Goal: Browse casually

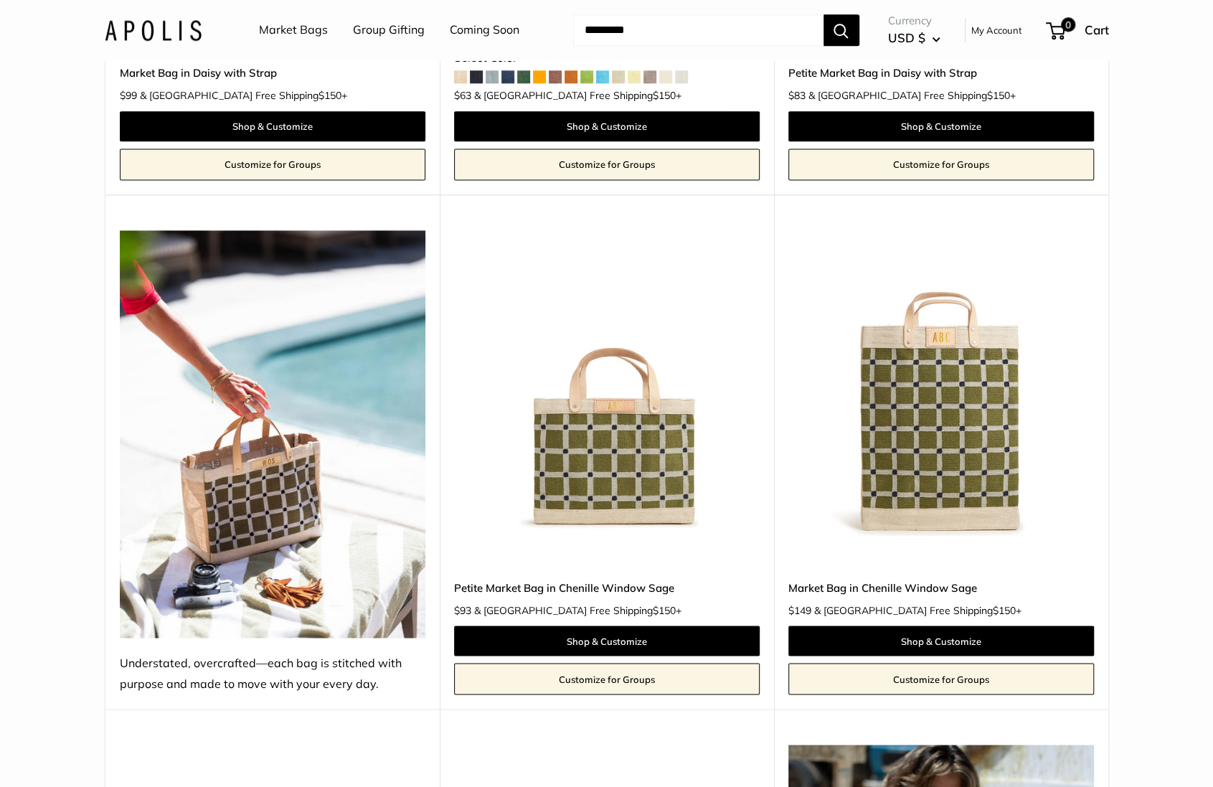
click at [164, 24] on img at bounding box center [153, 29] width 97 height 21
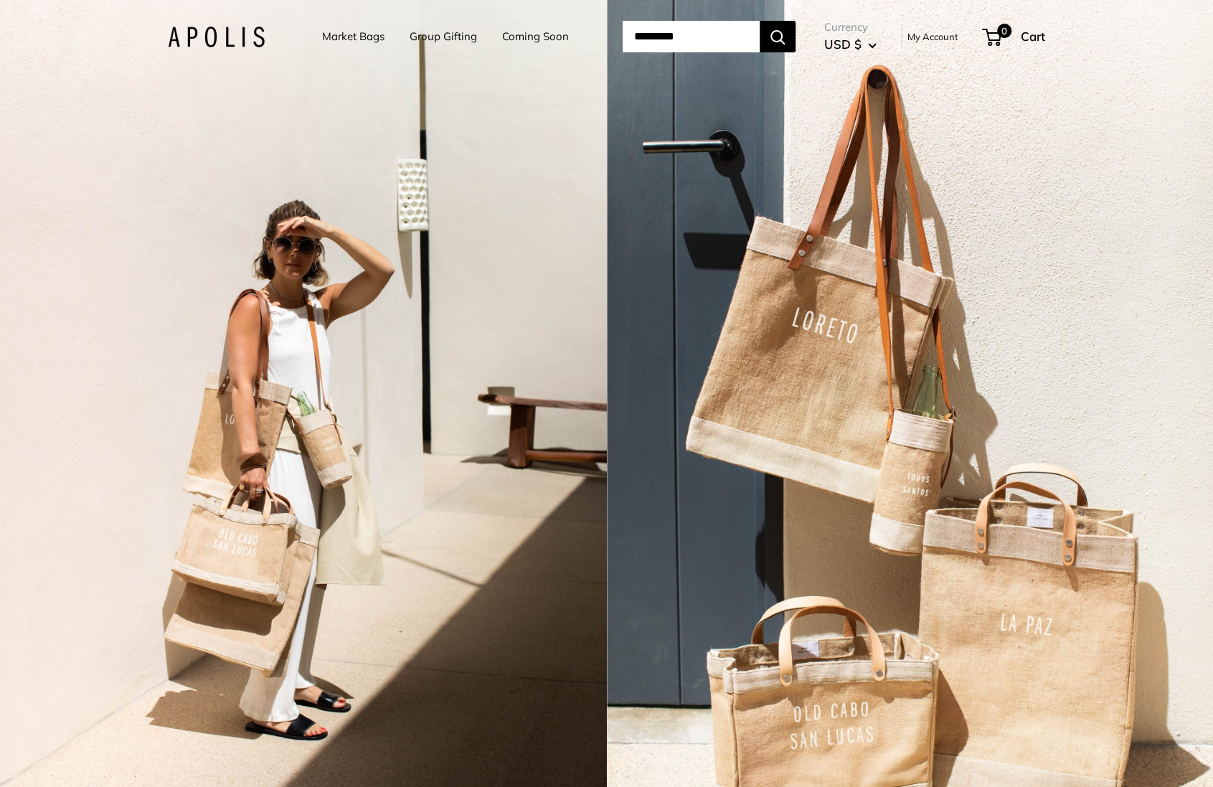
click at [586, 438] on div "2 / 3" at bounding box center [303, 393] width 607 height 787
click at [340, 405] on div "2 / 3" at bounding box center [303, 393] width 607 height 787
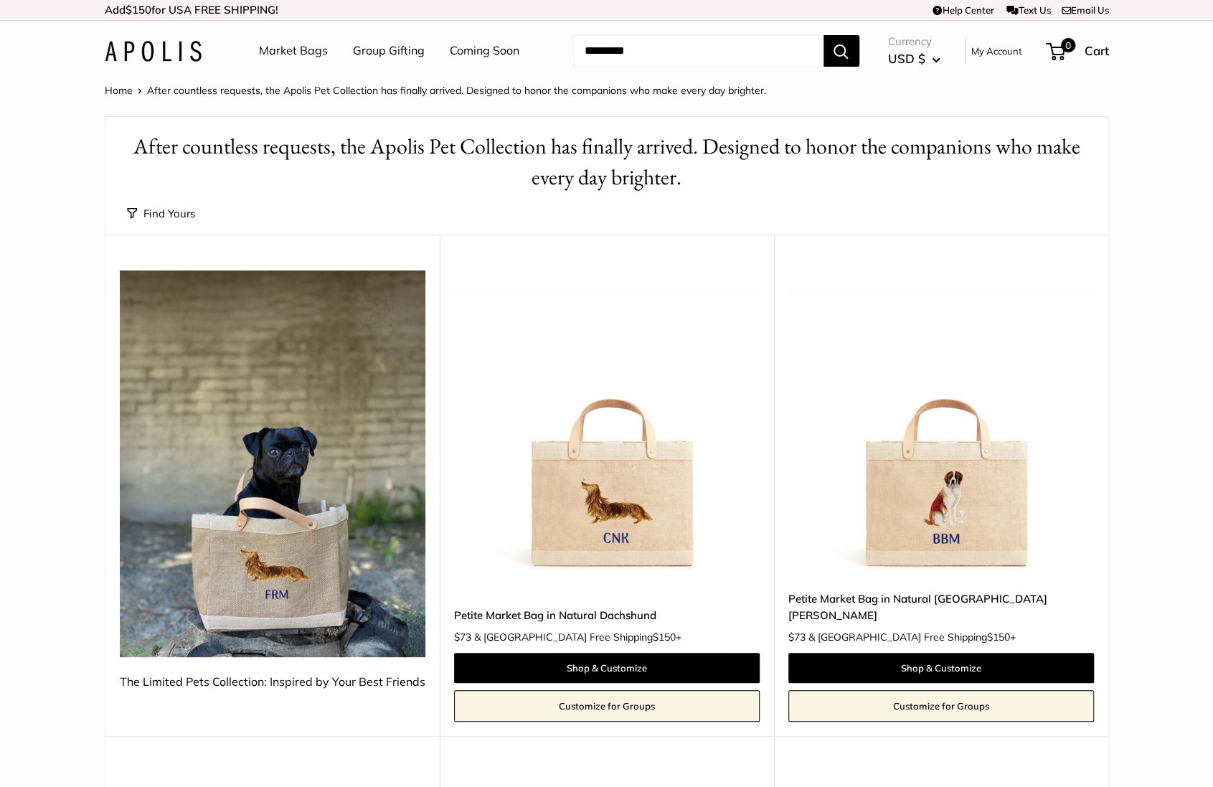
click at [782, 425] on div "Upgrade: Next Day Fulfillment Customizable Text Sturdy & Spill Resistant New Pe…" at bounding box center [941, 486] width 334 height 502
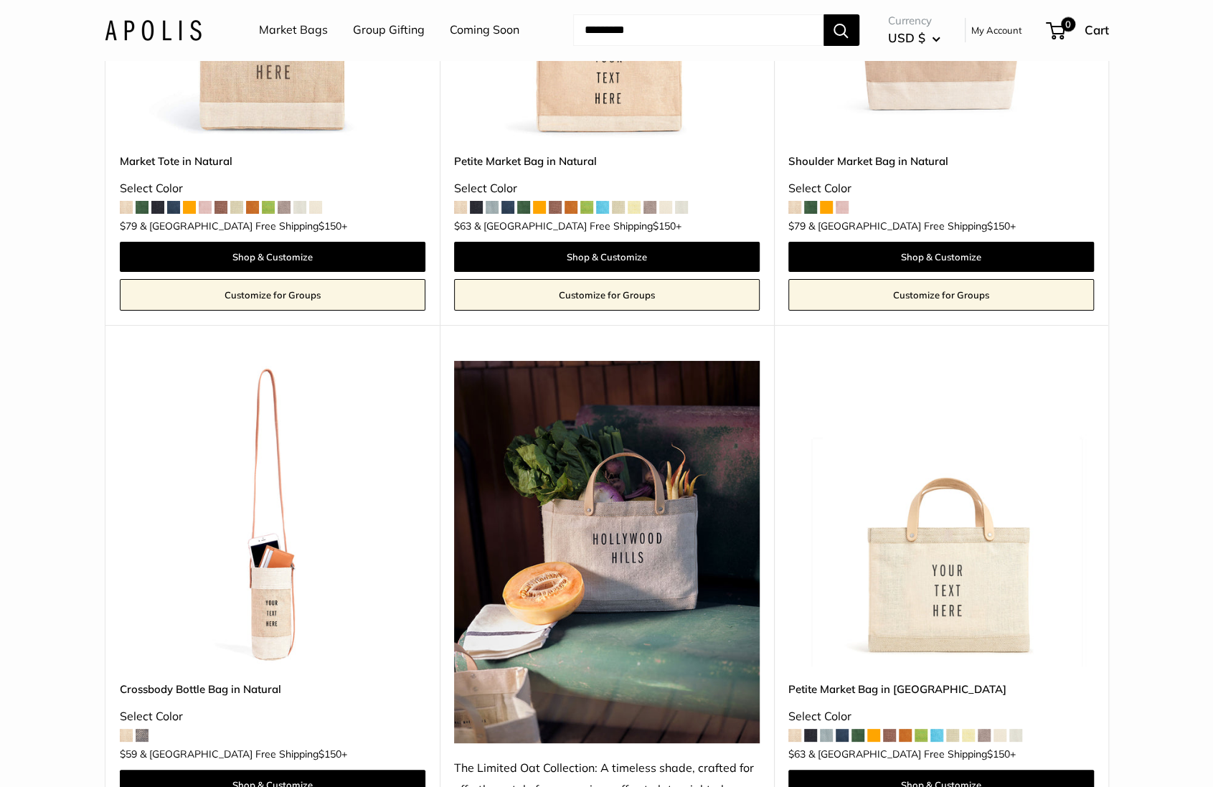
scroll to position [3483, 0]
